Goal: Task Accomplishment & Management: Complete application form

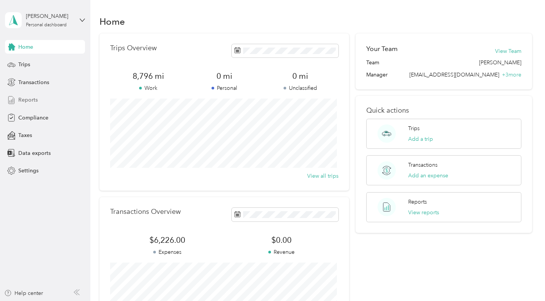
click at [29, 96] on span "Reports" at bounding box center [27, 100] width 19 height 8
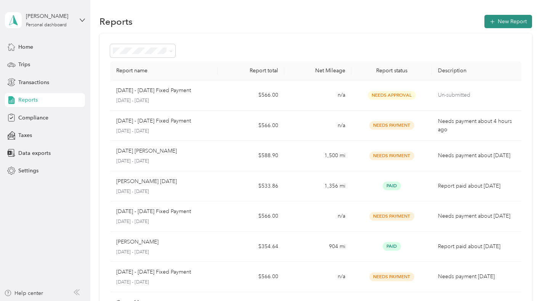
click at [495, 20] on button "New Report" at bounding box center [508, 21] width 48 height 13
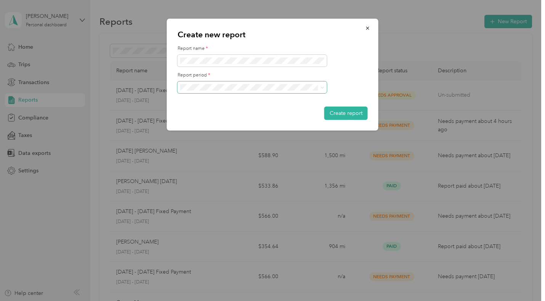
click at [321, 90] on span at bounding box center [322, 87] width 3 height 6
click at [321, 88] on icon at bounding box center [322, 87] width 3 height 3
click at [231, 115] on li "[DATE] - [DATE]" at bounding box center [252, 113] width 149 height 13
click at [340, 111] on button "Create report" at bounding box center [345, 113] width 43 height 13
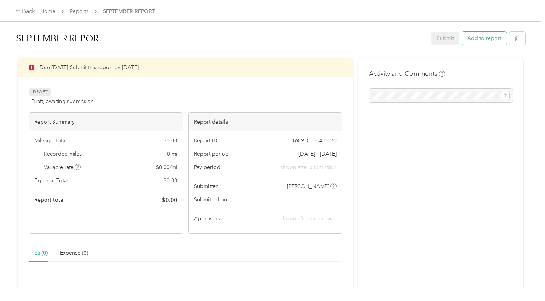
click at [477, 38] on button "Add to report" at bounding box center [484, 38] width 45 height 13
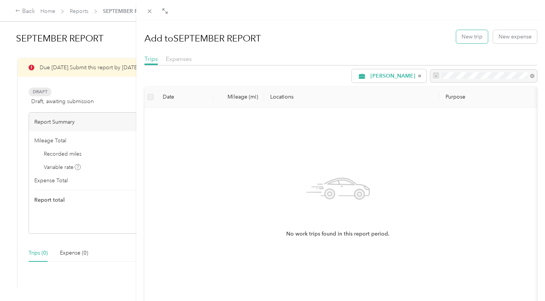
click at [477, 38] on button "New trip" at bounding box center [472, 36] width 32 height 13
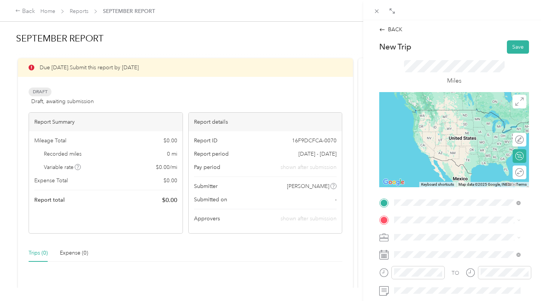
click at [418, 118] on div "[GEOGRAPHIC_DATA] [US_STATE], [GEOGRAPHIC_DATA]" at bounding box center [457, 114] width 121 height 16
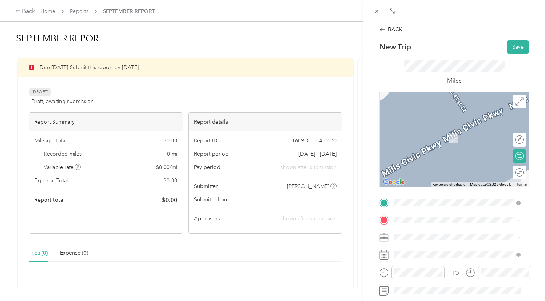
click at [426, 133] on span "[GEOGRAPHIC_DATA] [US_STATE], [GEOGRAPHIC_DATA]" at bounding box center [451, 130] width 86 height 13
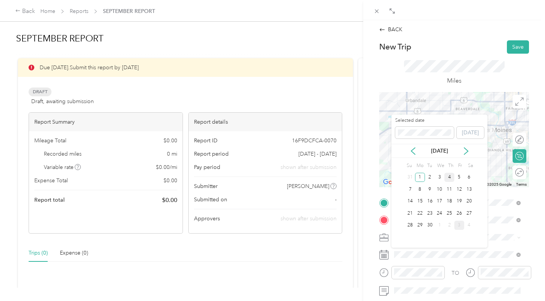
click at [448, 178] on div "4" at bounding box center [449, 178] width 10 height 10
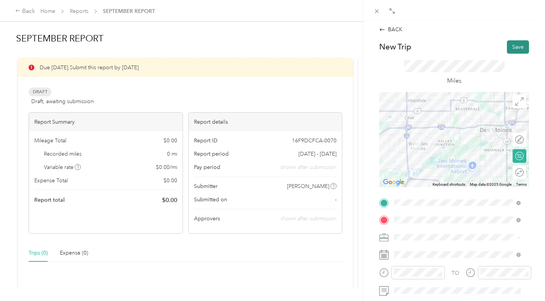
click at [512, 49] on button "Save" at bounding box center [518, 46] width 22 height 13
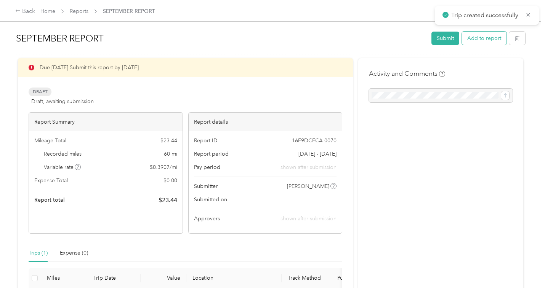
click at [489, 38] on button "Add to report" at bounding box center [484, 38] width 45 height 13
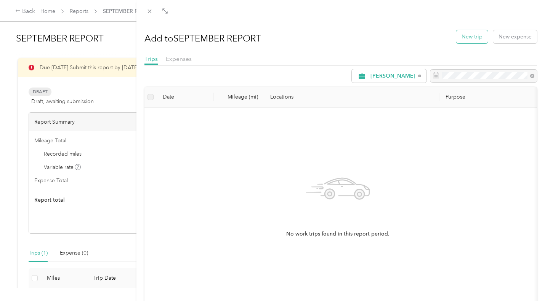
click at [474, 38] on button "New trip" at bounding box center [472, 36] width 32 height 13
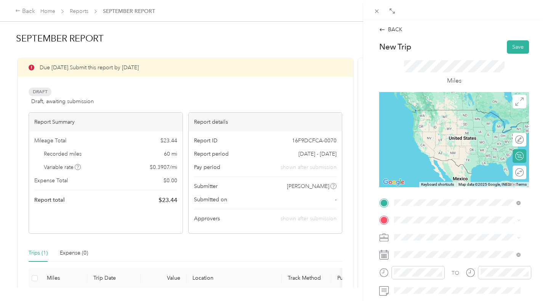
click at [427, 114] on span "[GEOGRAPHIC_DATA] [US_STATE], [GEOGRAPHIC_DATA]" at bounding box center [451, 113] width 86 height 13
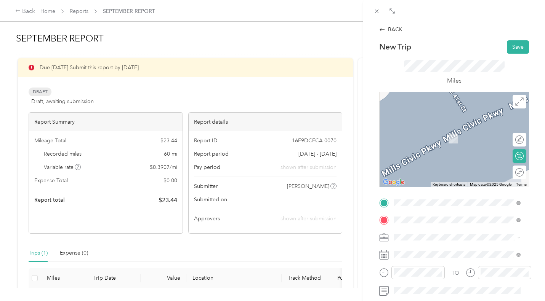
click at [414, 131] on span "[GEOGRAPHIC_DATA] [US_STATE], [GEOGRAPHIC_DATA]" at bounding box center [451, 130] width 86 height 13
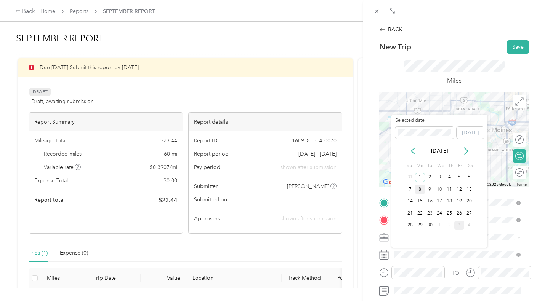
click at [420, 191] on div "8" at bounding box center [420, 190] width 10 height 10
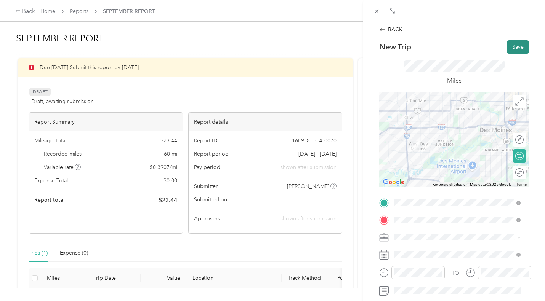
click at [516, 48] on button "Save" at bounding box center [518, 46] width 22 height 13
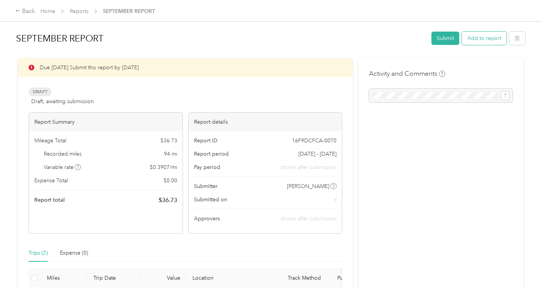
click at [487, 40] on button "Add to report" at bounding box center [484, 38] width 45 height 13
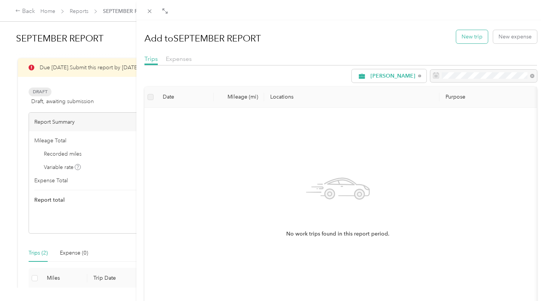
click at [468, 37] on button "New trip" at bounding box center [472, 36] width 32 height 13
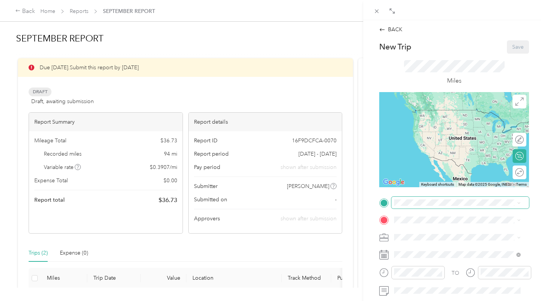
click at [416, 206] on span at bounding box center [460, 203] width 138 height 12
click at [419, 112] on span "[GEOGRAPHIC_DATA] [US_STATE], [GEOGRAPHIC_DATA]" at bounding box center [451, 113] width 86 height 13
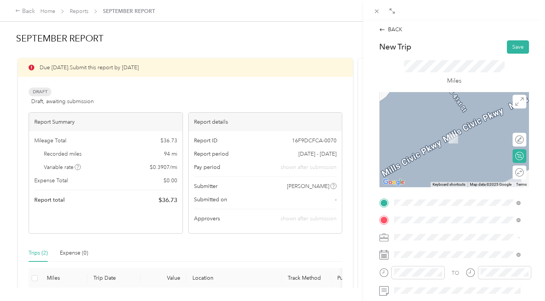
click at [422, 133] on span "[GEOGRAPHIC_DATA] [US_STATE], [GEOGRAPHIC_DATA]" at bounding box center [451, 130] width 86 height 13
click at [440, 134] on span "Marion [US_STATE], [GEOGRAPHIC_DATA]" at bounding box center [451, 130] width 86 height 13
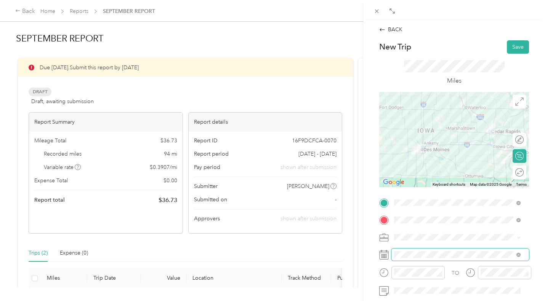
click at [423, 251] on span at bounding box center [460, 255] width 138 height 12
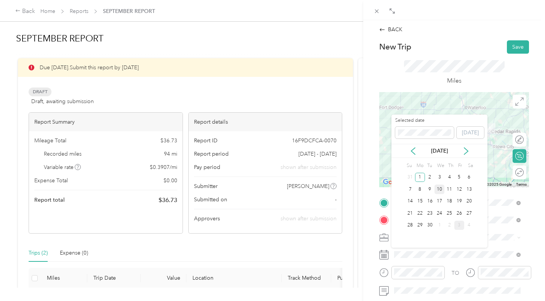
click at [439, 190] on div "10" at bounding box center [439, 190] width 10 height 10
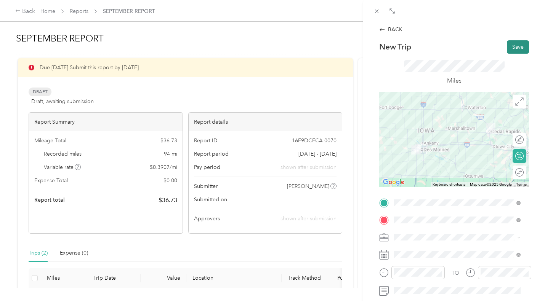
click at [511, 47] on button "Save" at bounding box center [518, 46] width 22 height 13
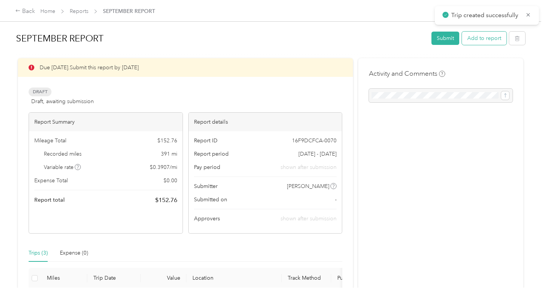
click at [479, 37] on button "Add to report" at bounding box center [484, 38] width 45 height 13
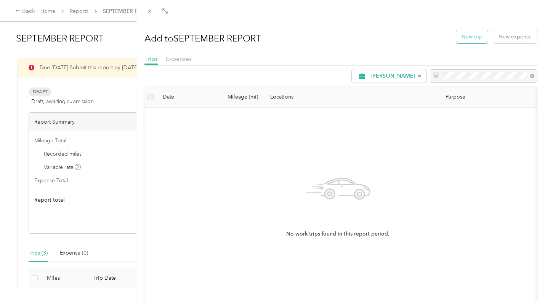
click at [463, 39] on button "New trip" at bounding box center [472, 36] width 32 height 13
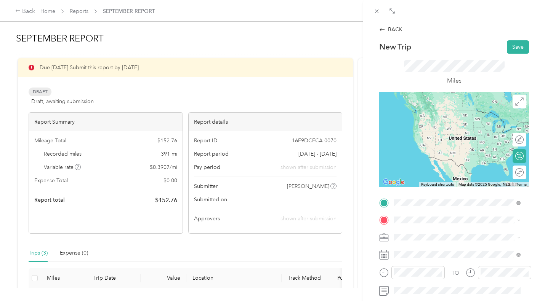
click at [423, 121] on li "[GEOGRAPHIC_DATA] [US_STATE], [GEOGRAPHIC_DATA]" at bounding box center [457, 113] width 132 height 21
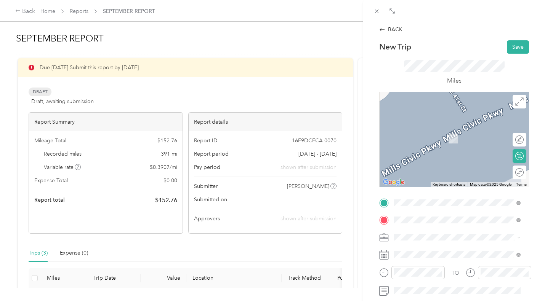
click at [418, 130] on span "Ames [US_STATE], [GEOGRAPHIC_DATA]" at bounding box center [451, 130] width 86 height 13
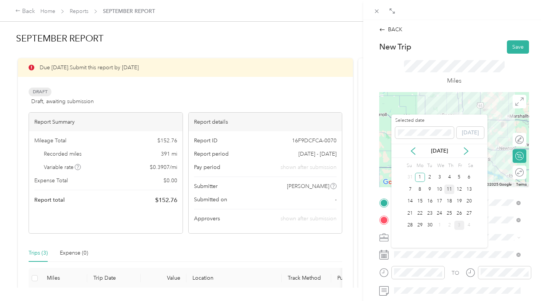
click at [448, 193] on div "11" at bounding box center [449, 190] width 10 height 10
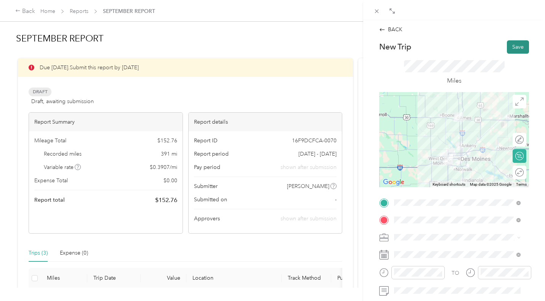
click at [507, 46] on button "Save" at bounding box center [518, 46] width 22 height 13
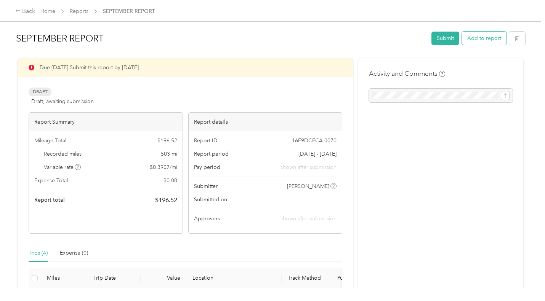
click at [482, 38] on button "Add to report" at bounding box center [484, 38] width 45 height 13
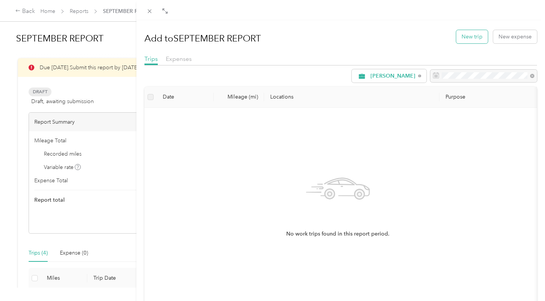
click at [471, 37] on button "New trip" at bounding box center [472, 36] width 32 height 13
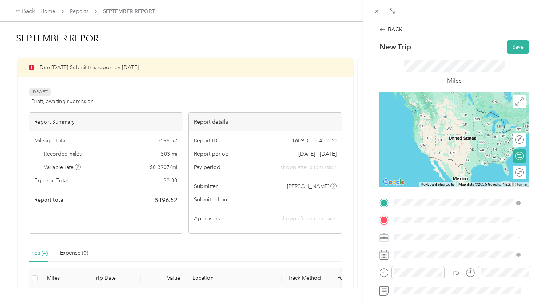
click at [425, 109] on span "[GEOGRAPHIC_DATA] [US_STATE], [GEOGRAPHIC_DATA]" at bounding box center [451, 113] width 86 height 13
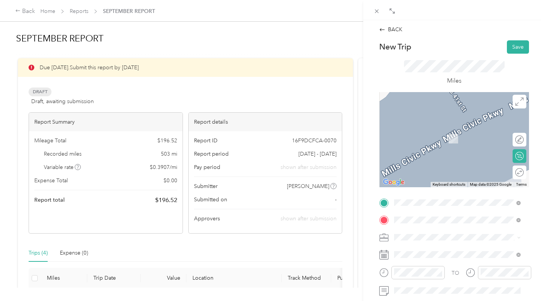
click at [423, 128] on span "Ames [US_STATE], [GEOGRAPHIC_DATA]" at bounding box center [451, 130] width 86 height 13
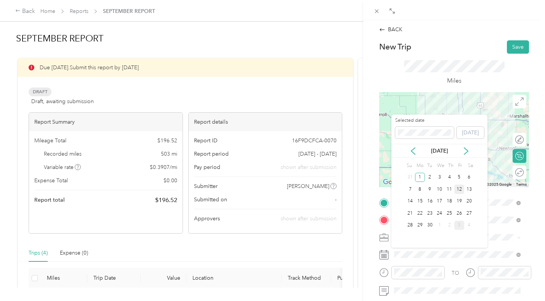
click at [458, 189] on div "12" at bounding box center [459, 190] width 10 height 10
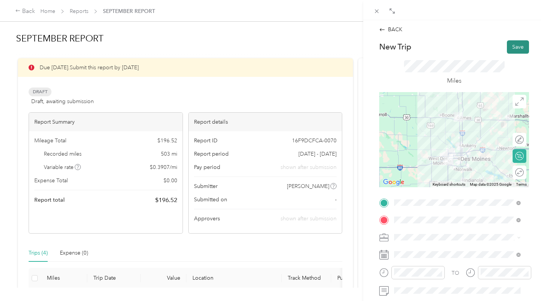
click at [512, 46] on button "Save" at bounding box center [518, 46] width 22 height 13
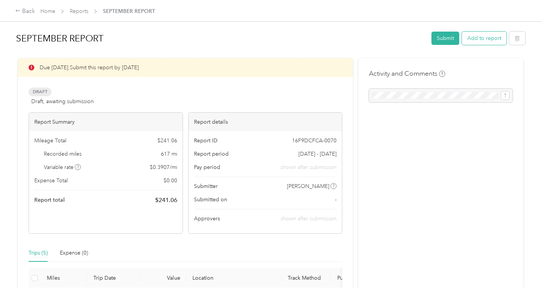
click at [489, 40] on button "Add to report" at bounding box center [484, 38] width 45 height 13
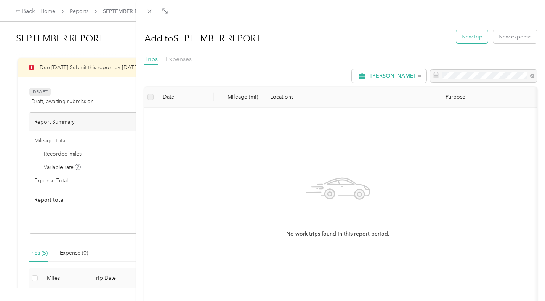
click at [467, 37] on button "New trip" at bounding box center [472, 36] width 32 height 13
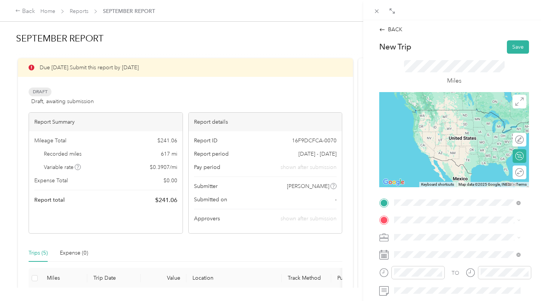
click at [422, 109] on span "[GEOGRAPHIC_DATA] [US_STATE], [GEOGRAPHIC_DATA]" at bounding box center [451, 113] width 86 height 13
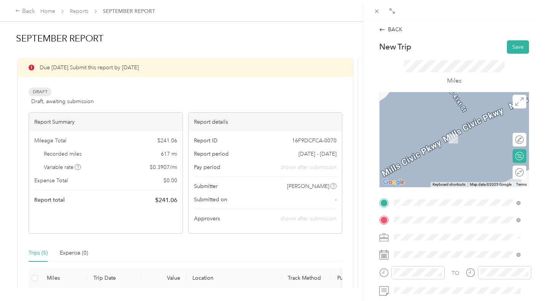
click at [428, 126] on span "[GEOGRAPHIC_DATA] [US_STATE], [GEOGRAPHIC_DATA]" at bounding box center [451, 130] width 86 height 13
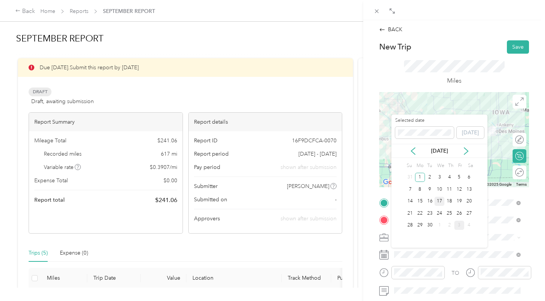
click at [440, 199] on div "17" at bounding box center [439, 202] width 10 height 10
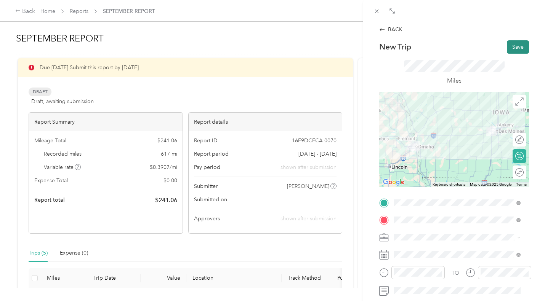
click at [509, 49] on button "Save" at bounding box center [518, 46] width 22 height 13
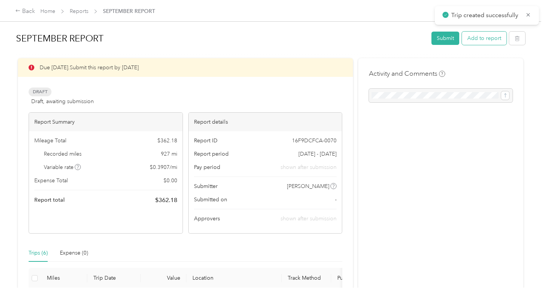
click at [484, 39] on button "Add to report" at bounding box center [484, 38] width 45 height 13
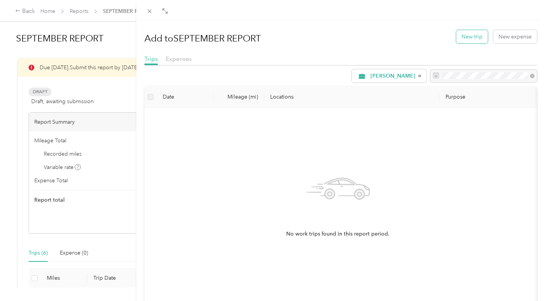
click at [472, 37] on button "New trip" at bounding box center [472, 36] width 32 height 13
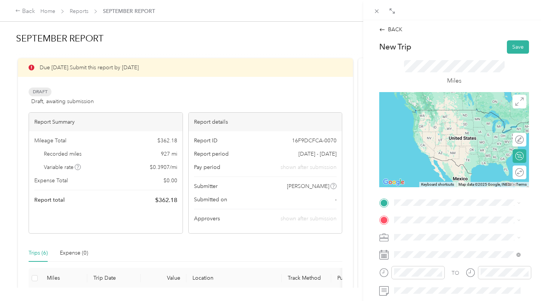
click at [431, 107] on span "[GEOGRAPHIC_DATA] [US_STATE], [GEOGRAPHIC_DATA]" at bounding box center [451, 110] width 86 height 13
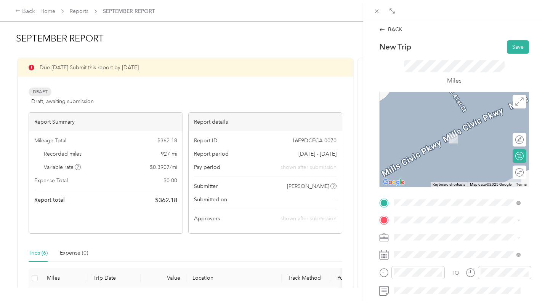
click at [418, 131] on span "Ankeny [US_STATE], [GEOGRAPHIC_DATA]" at bounding box center [451, 126] width 86 height 13
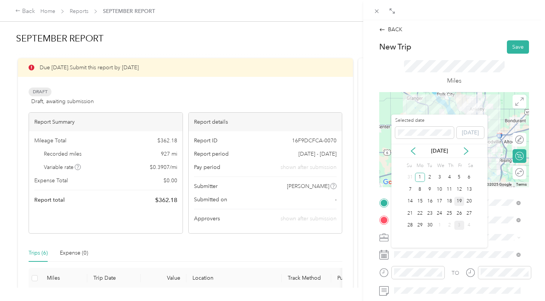
click at [461, 200] on div "19" at bounding box center [459, 202] width 10 height 10
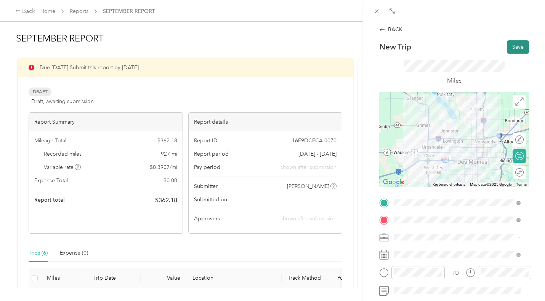
click at [507, 46] on button "Save" at bounding box center [518, 46] width 22 height 13
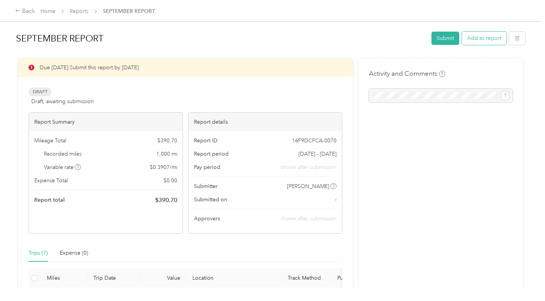
click at [484, 38] on button "Add to report" at bounding box center [484, 38] width 45 height 13
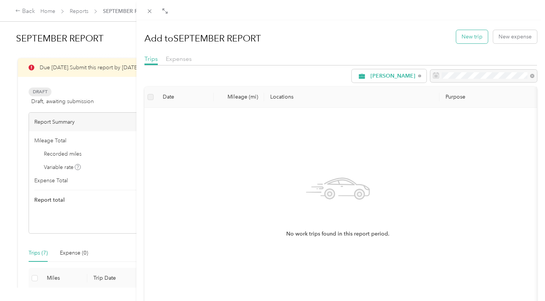
click at [473, 37] on button "New trip" at bounding box center [472, 36] width 32 height 13
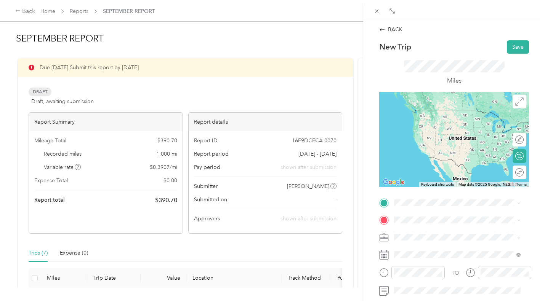
click at [439, 114] on span "[GEOGRAPHIC_DATA] [US_STATE], [GEOGRAPHIC_DATA]" at bounding box center [451, 112] width 86 height 13
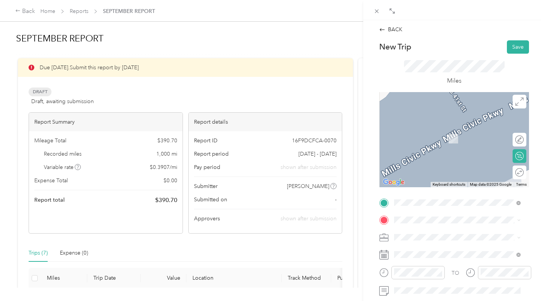
click at [432, 138] on ol "From search results [GEOGRAPHIC_DATA] [US_STATE], [GEOGRAPHIC_DATA] [GEOGRAPHIC…" at bounding box center [457, 156] width 132 height 107
click at [417, 135] on li "[GEOGRAPHIC_DATA] [US_STATE], [GEOGRAPHIC_DATA]" at bounding box center [457, 126] width 132 height 21
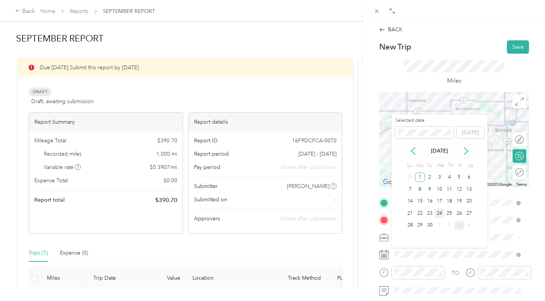
click at [439, 214] on div "24" at bounding box center [439, 214] width 10 height 10
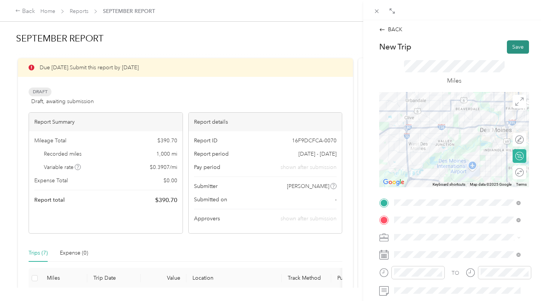
click at [509, 48] on button "Save" at bounding box center [518, 46] width 22 height 13
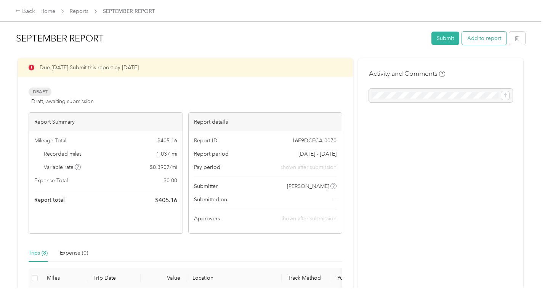
click at [486, 40] on button "Add to report" at bounding box center [484, 38] width 45 height 13
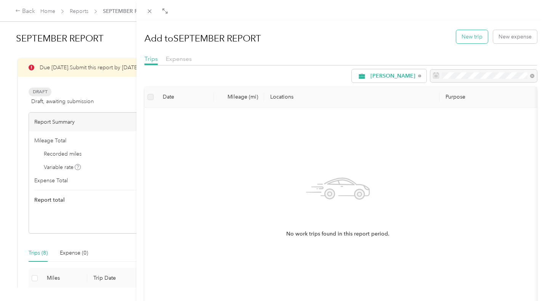
click at [466, 38] on button "New trip" at bounding box center [472, 36] width 32 height 13
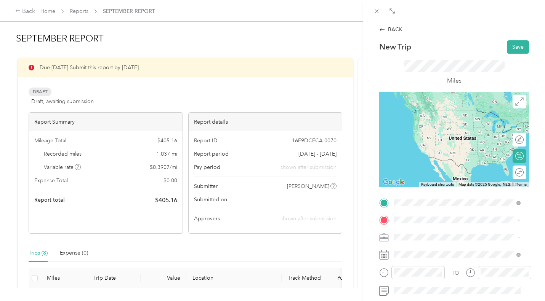
click at [423, 112] on span "[GEOGRAPHIC_DATA] [US_STATE], [GEOGRAPHIC_DATA]" at bounding box center [451, 113] width 86 height 13
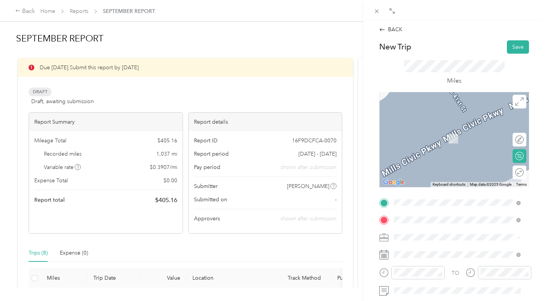
click at [421, 132] on span "Fort Dodge [US_STATE], [GEOGRAPHIC_DATA]" at bounding box center [451, 130] width 86 height 13
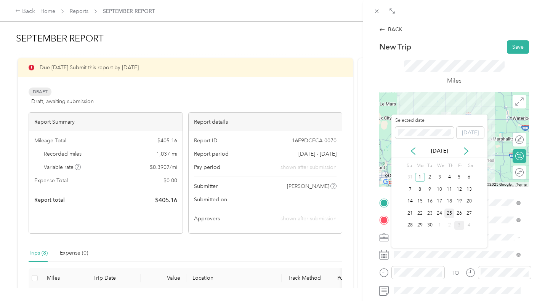
click at [448, 216] on div "25" at bounding box center [449, 214] width 10 height 10
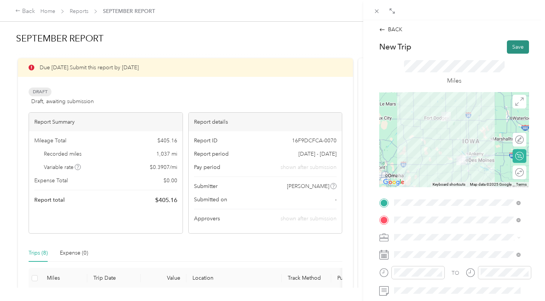
click at [514, 45] on button "Save" at bounding box center [518, 46] width 22 height 13
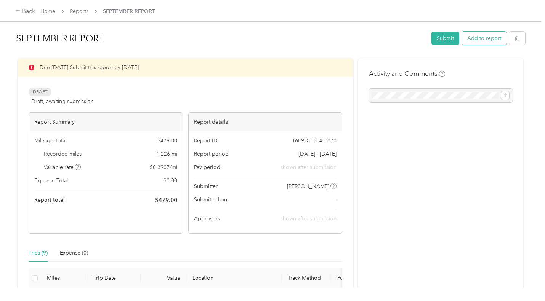
click at [485, 38] on button "Add to report" at bounding box center [484, 38] width 45 height 13
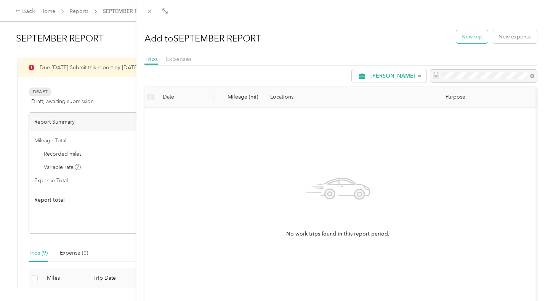
click at [468, 39] on button "New trip" at bounding box center [472, 36] width 32 height 13
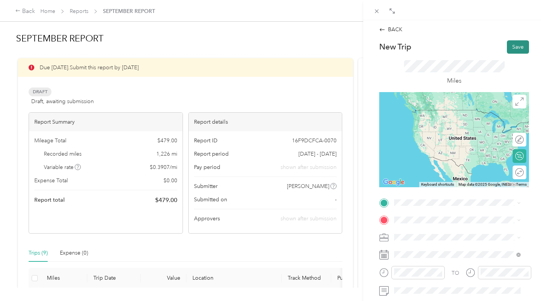
click at [513, 45] on button "Save" at bounding box center [518, 46] width 22 height 13
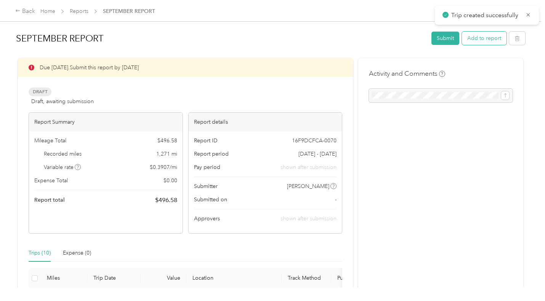
click at [485, 38] on button "Add to report" at bounding box center [484, 38] width 45 height 13
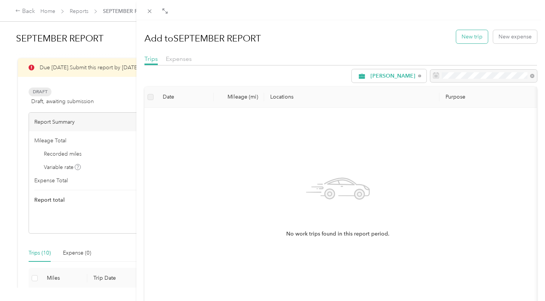
click at [469, 38] on button "New trip" at bounding box center [472, 36] width 32 height 13
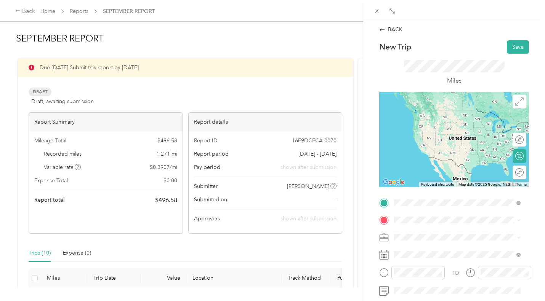
click at [429, 116] on span "[GEOGRAPHIC_DATA] [US_STATE], [GEOGRAPHIC_DATA]" at bounding box center [451, 113] width 86 height 13
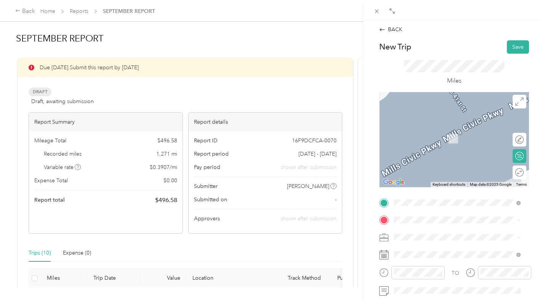
click at [421, 134] on li "Dubuque [US_STATE], [GEOGRAPHIC_DATA]" at bounding box center [457, 127] width 132 height 21
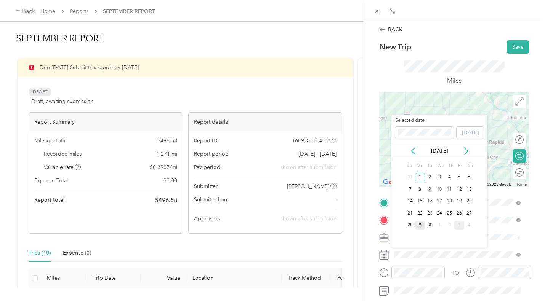
click at [421, 225] on div "29" at bounding box center [420, 226] width 10 height 10
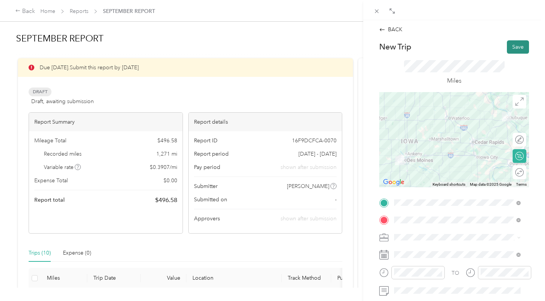
click at [514, 45] on button "Save" at bounding box center [518, 46] width 22 height 13
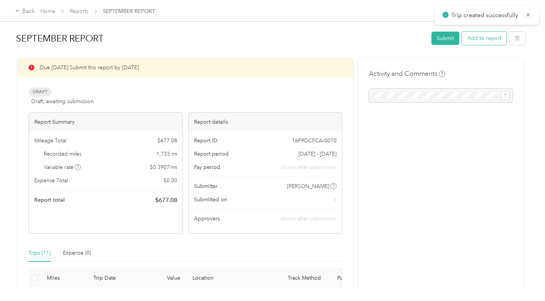
click at [495, 37] on button "Add to report" at bounding box center [484, 38] width 45 height 13
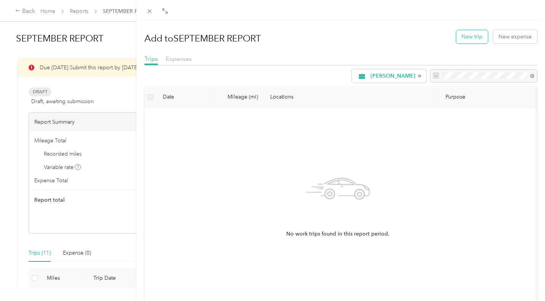
click at [473, 38] on button "New trip" at bounding box center [472, 36] width 32 height 13
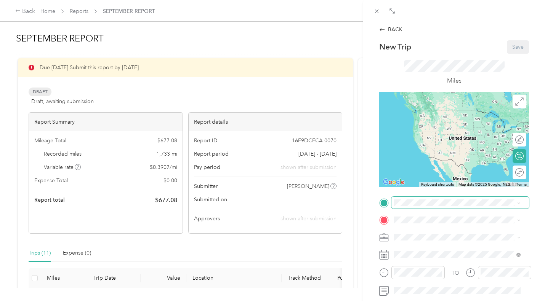
click at [424, 207] on span at bounding box center [460, 203] width 138 height 12
click at [418, 112] on span "[GEOGRAPHIC_DATA] [US_STATE], [GEOGRAPHIC_DATA]" at bounding box center [451, 113] width 86 height 13
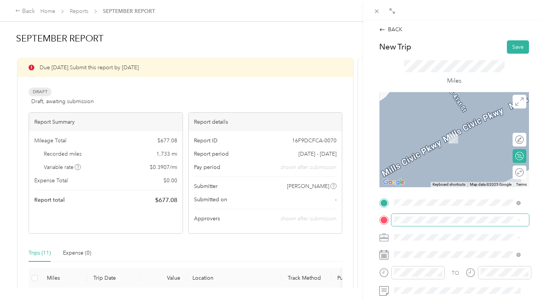
click at [408, 224] on span at bounding box center [460, 220] width 138 height 12
click at [419, 132] on span "[GEOGRAPHIC_DATA] [US_STATE], [GEOGRAPHIC_DATA]" at bounding box center [451, 126] width 86 height 13
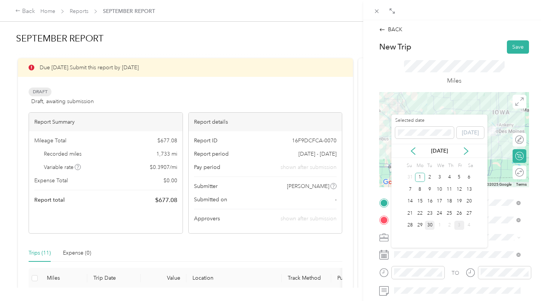
click at [426, 227] on div "30" at bounding box center [430, 226] width 10 height 10
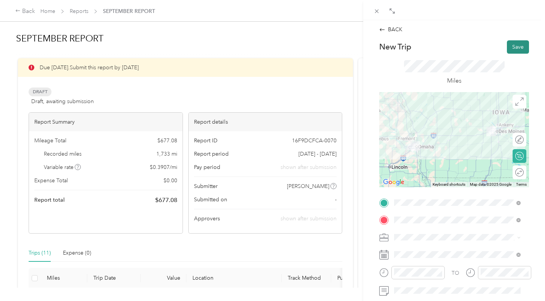
click at [516, 44] on button "Save" at bounding box center [518, 46] width 22 height 13
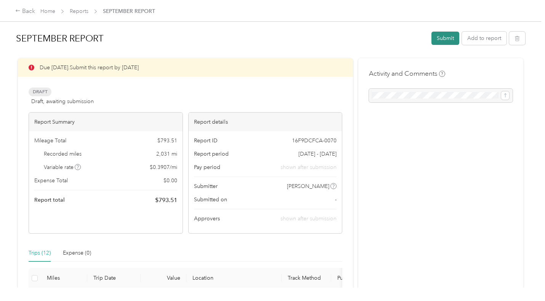
click at [442, 42] on button "Submit" at bounding box center [445, 38] width 28 height 13
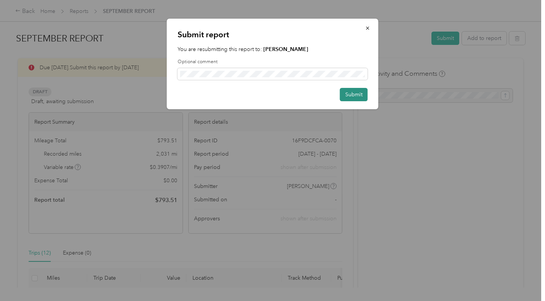
click at [347, 92] on button "Submit" at bounding box center [354, 94] width 28 height 13
